Goal: Transaction & Acquisition: Purchase product/service

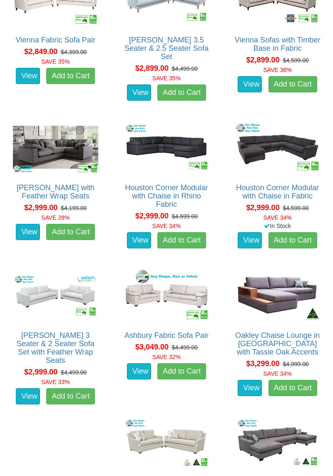
scroll to position [1531, 0]
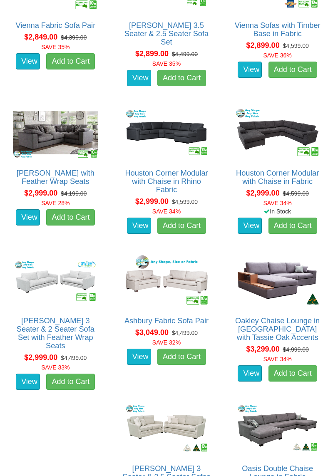
scroll to position [1556, 0]
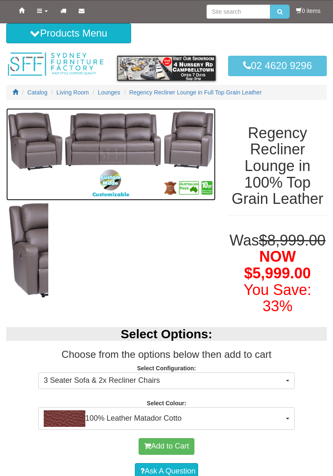
click at [141, 138] on img at bounding box center [110, 154] width 209 height 92
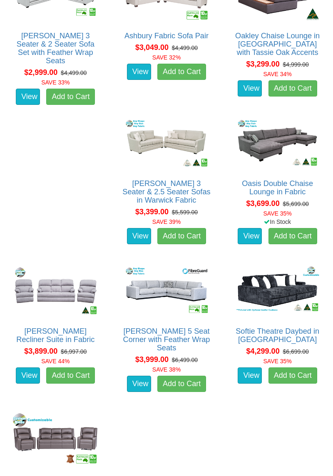
scroll to position [1845, 0]
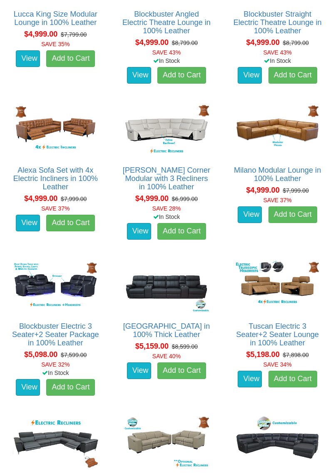
scroll to position [1746, 0]
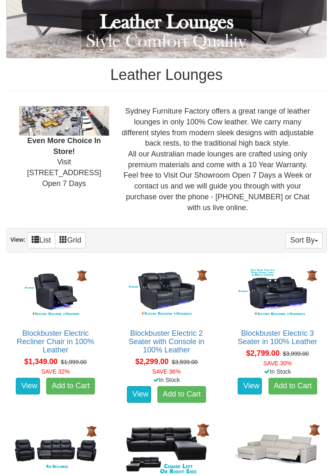
scroll to position [178, 0]
